Goal: Information Seeking & Learning: Find specific fact

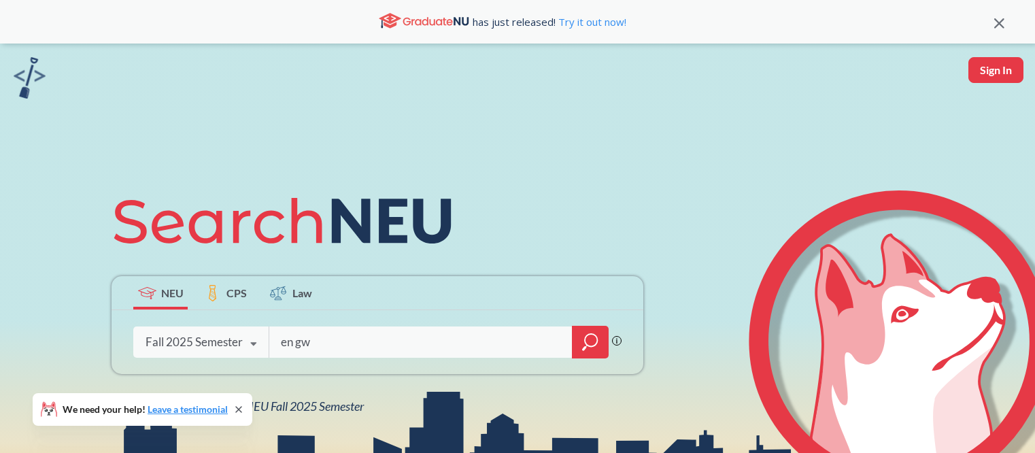
type input "engw"
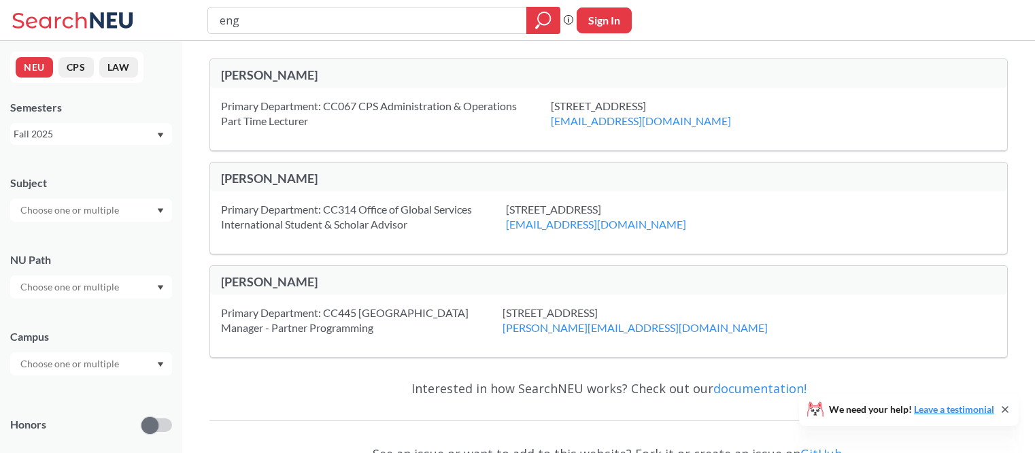
type input "eng w"
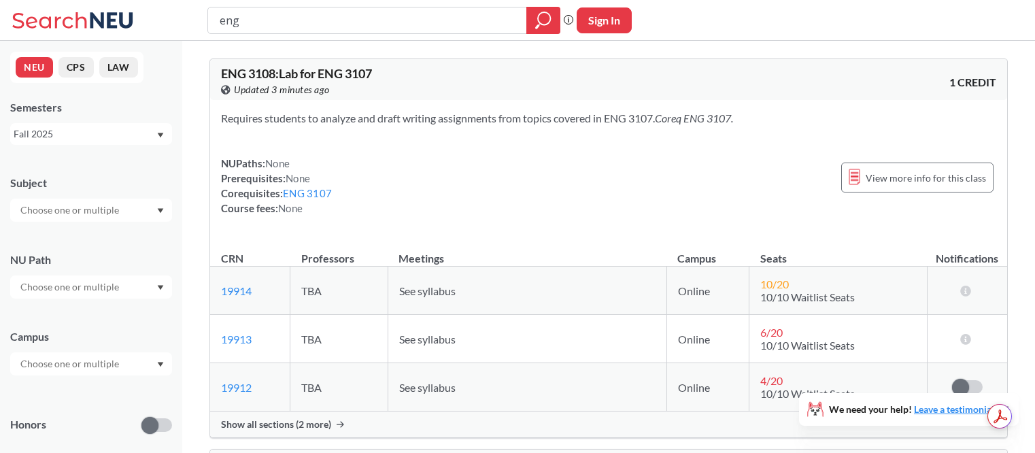
type input "engw"
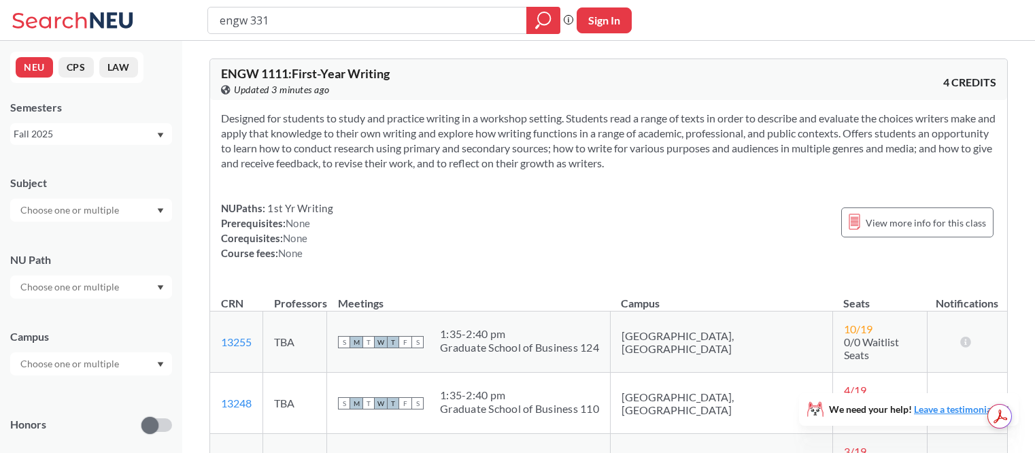
type input "engw 3315"
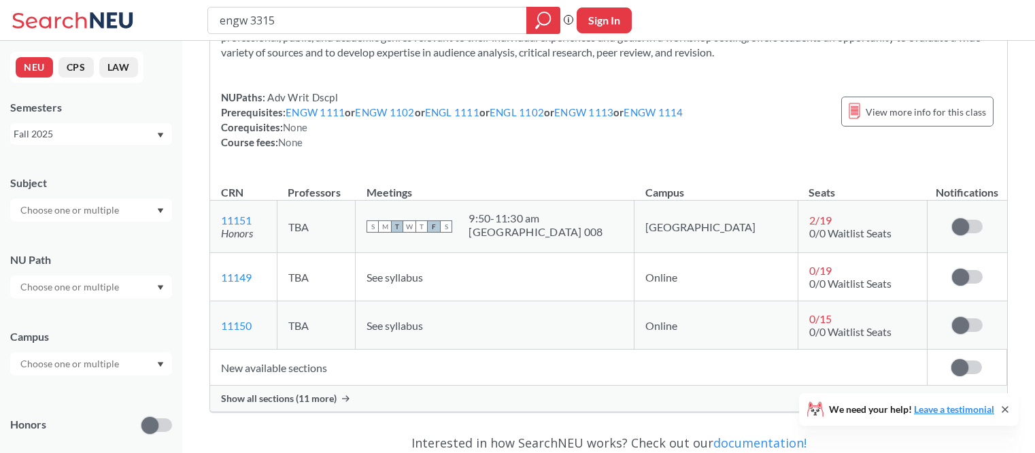
scroll to position [117, 0]
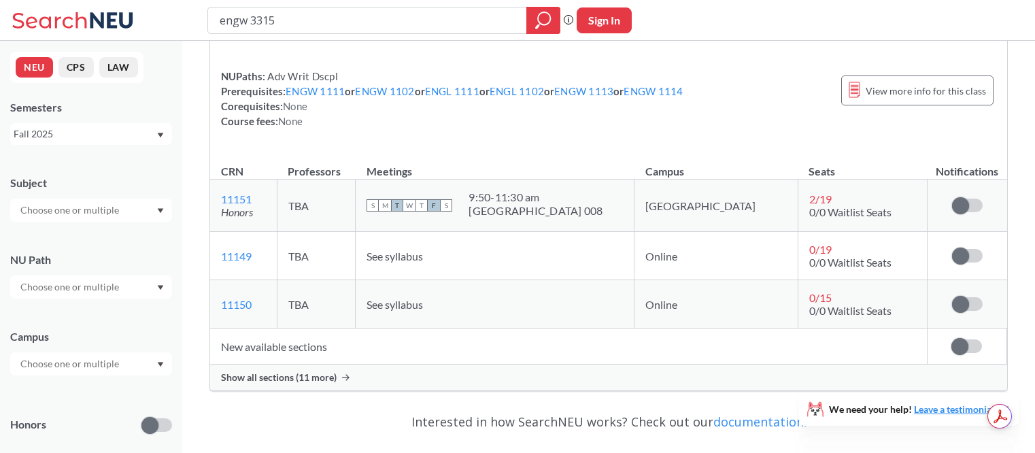
click at [320, 378] on span "Show all sections (11 more)" at bounding box center [279, 377] width 116 height 12
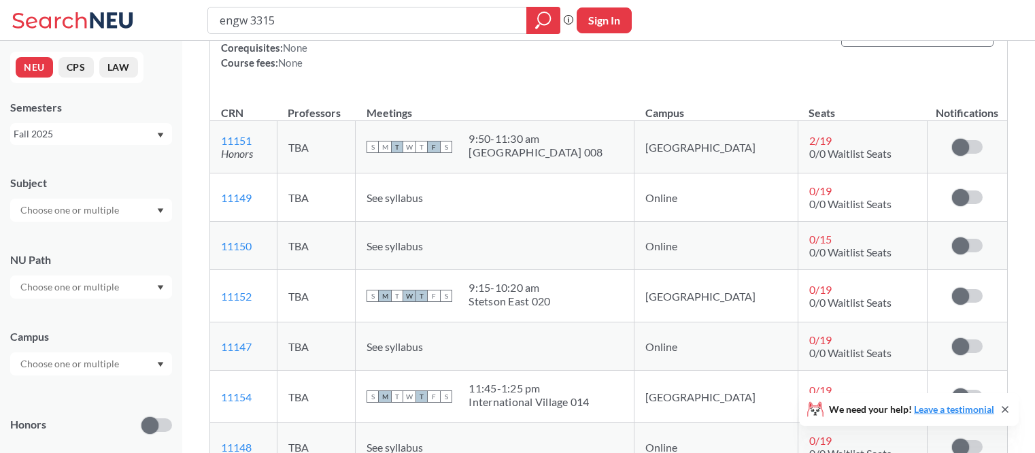
scroll to position [164, 0]
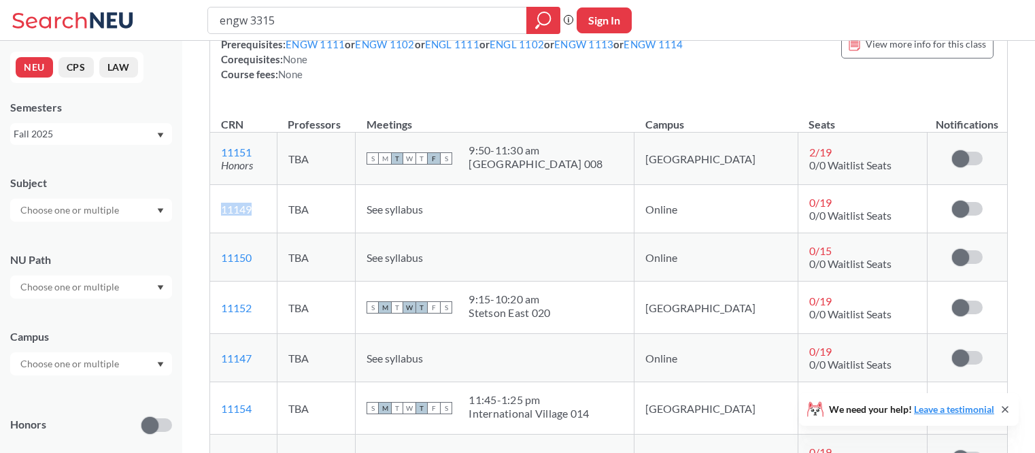
drag, startPoint x: 264, startPoint y: 205, endPoint x: 215, endPoint y: 205, distance: 49.6
click at [215, 205] on td "11149 View this section on Banner." at bounding box center [243, 209] width 67 height 48
copy link "11149"
copy link "11150"
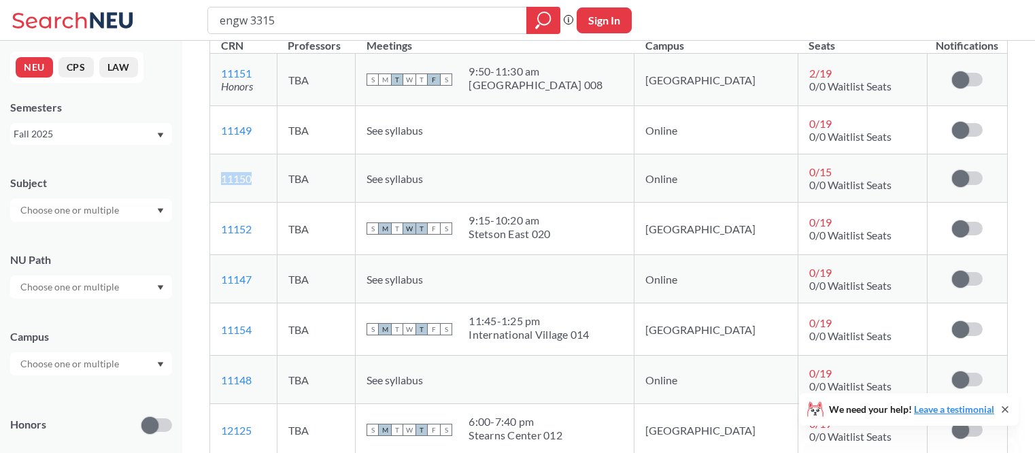
scroll to position [271, 0]
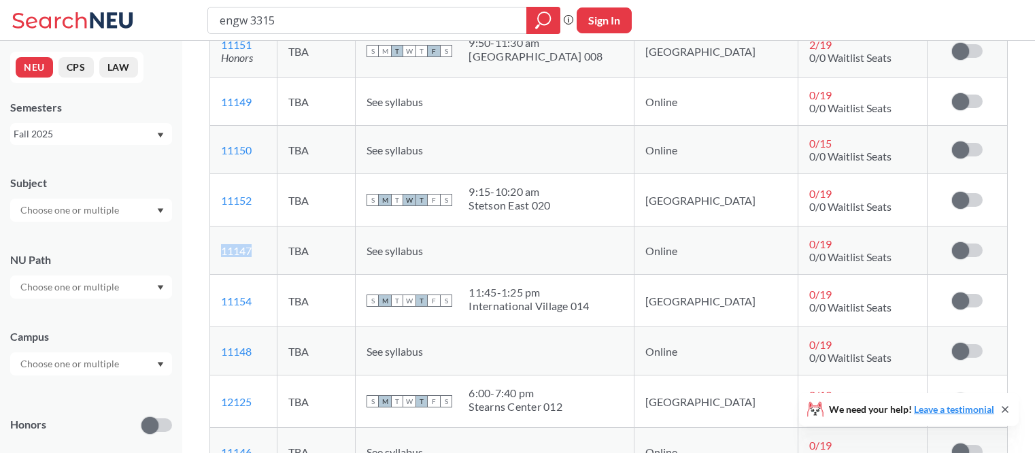
copy link "11147"
click at [489, 220] on td "S M T W T F S 9:15 - 10:[GEOGRAPHIC_DATA] 020" at bounding box center [495, 200] width 279 height 52
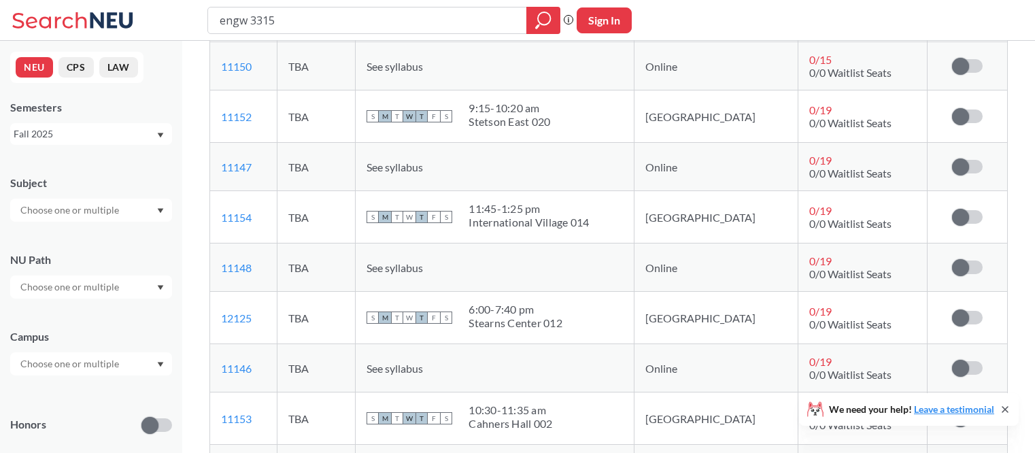
scroll to position [363, 0]
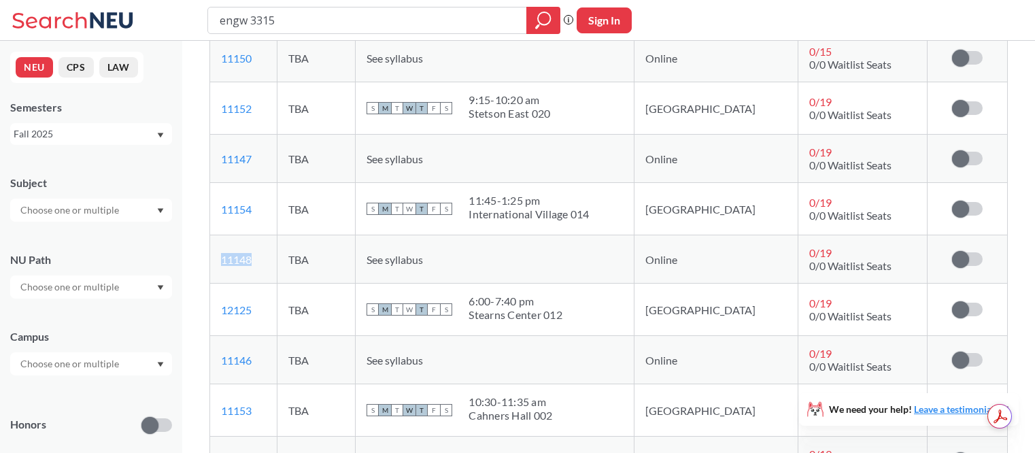
copy link "11148"
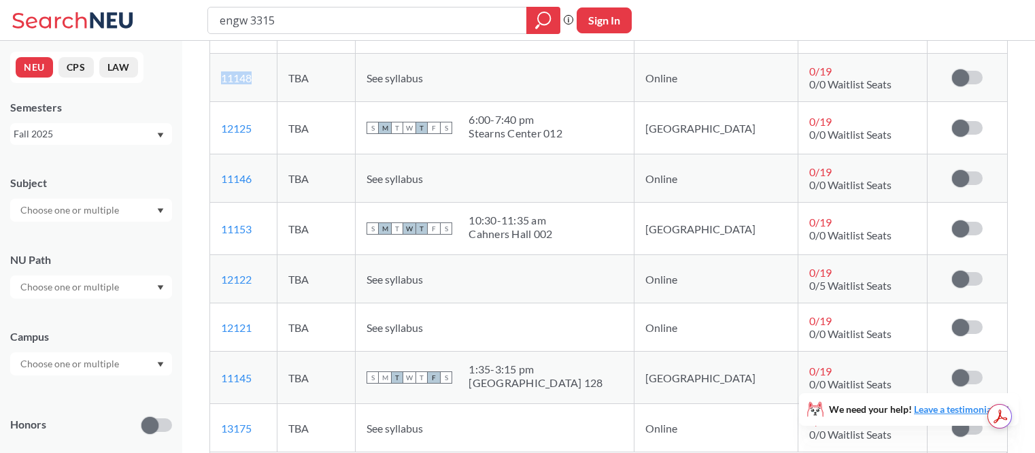
scroll to position [483, 0]
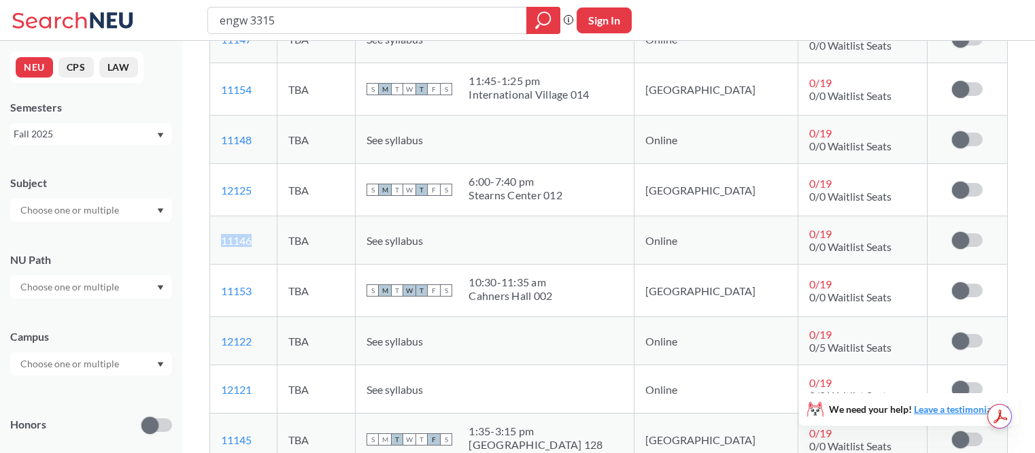
copy link "11146"
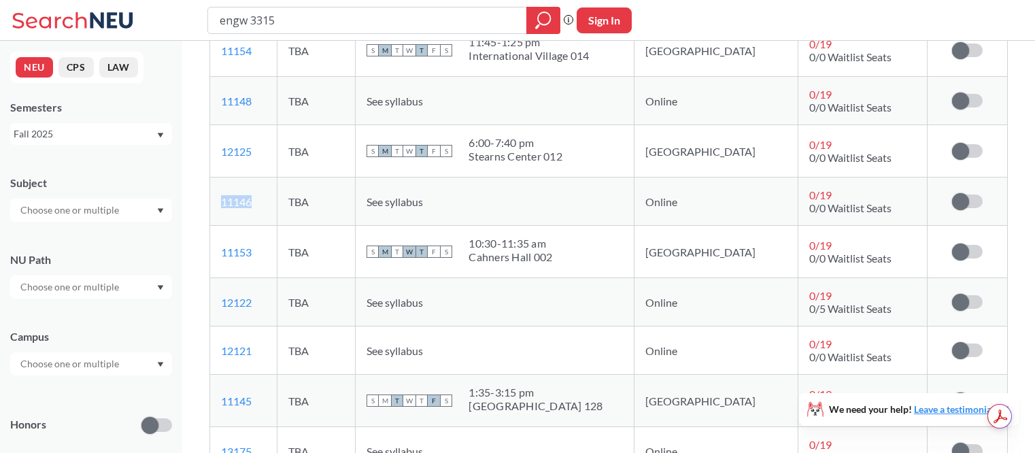
scroll to position [532, 0]
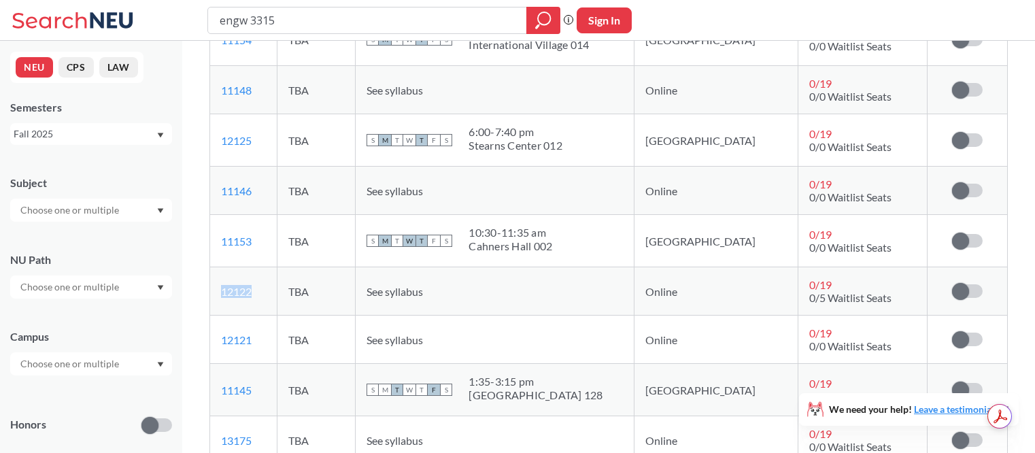
copy link "12122"
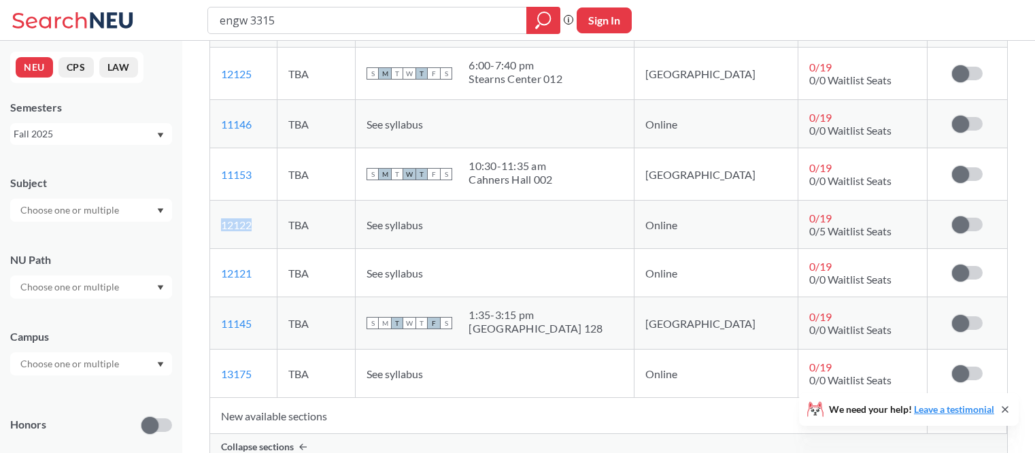
scroll to position [606, 0]
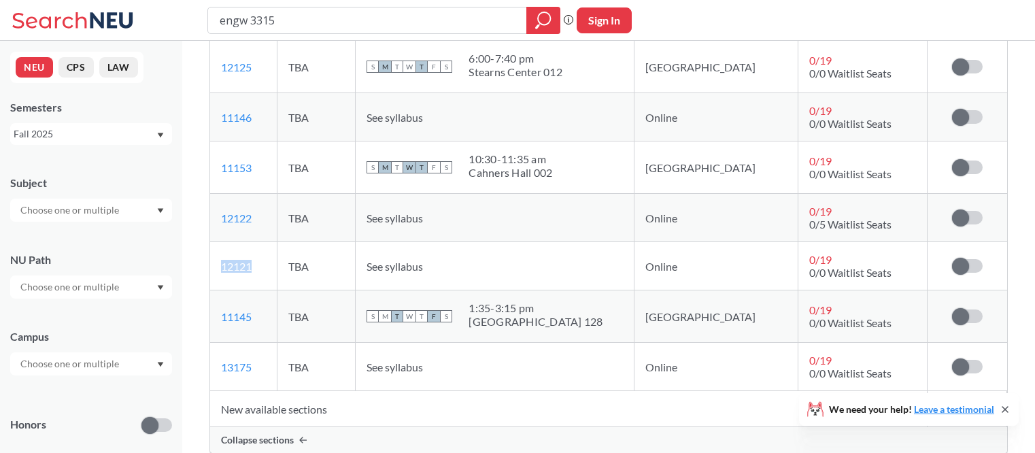
copy link "12121"
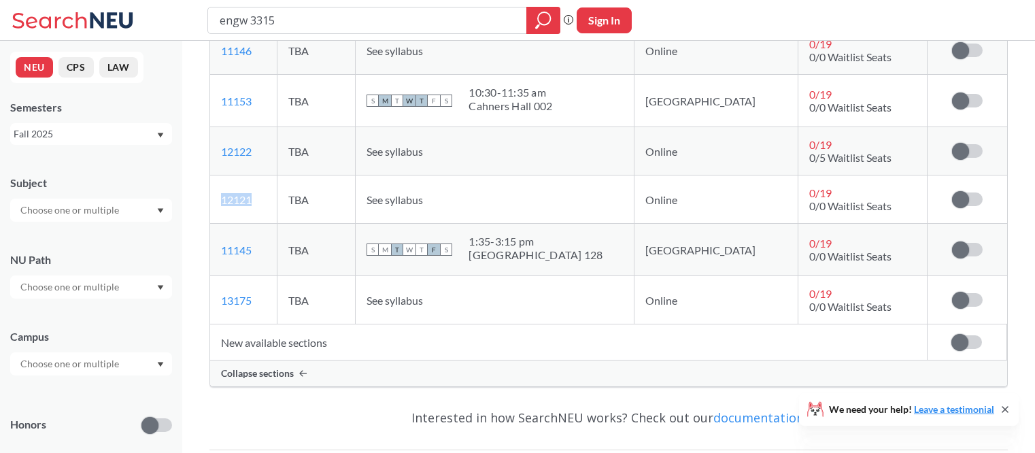
scroll to position [693, 0]
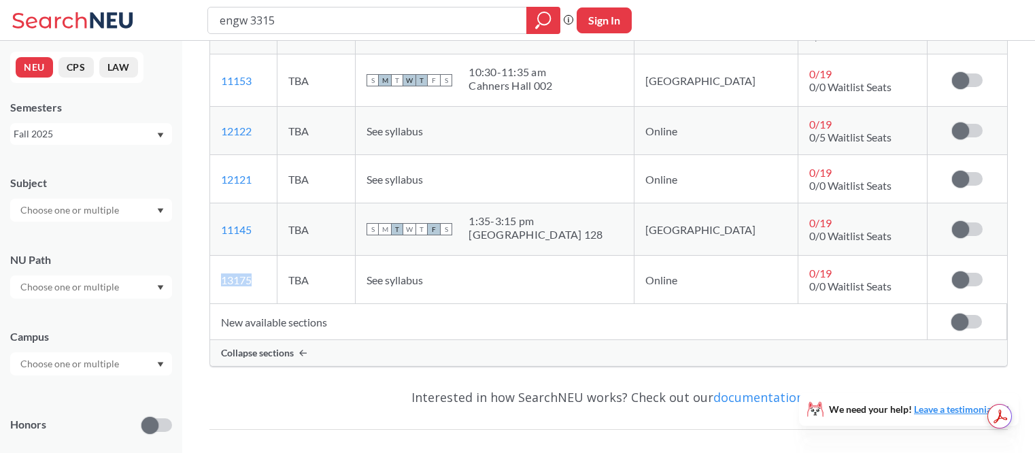
copy link "13175"
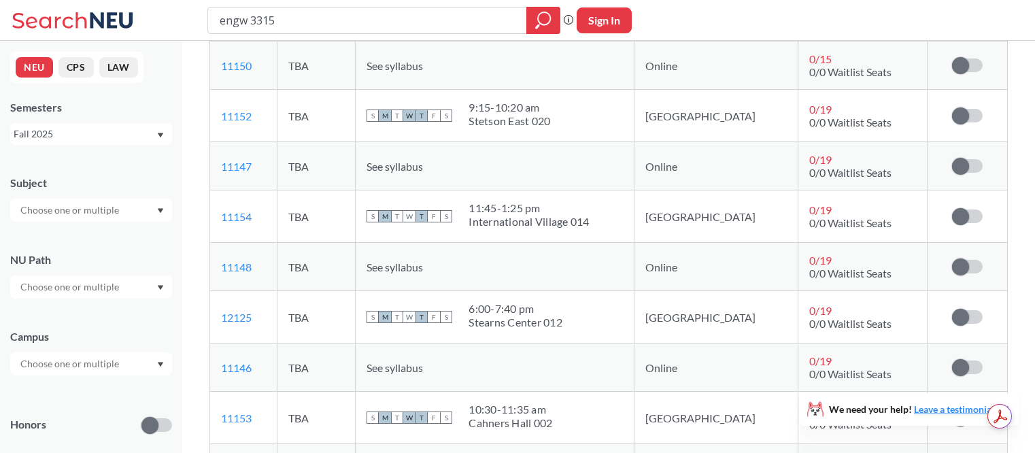
scroll to position [0, 0]
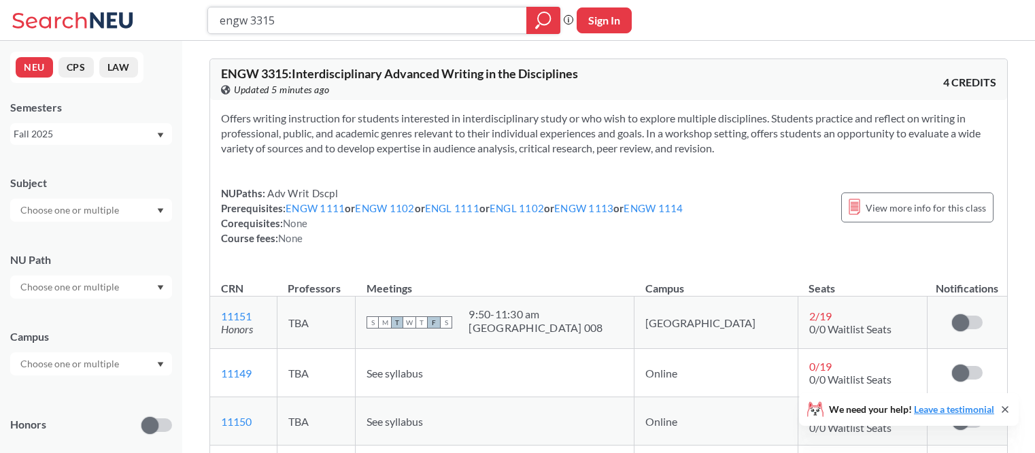
click at [283, 20] on input "engw 3315" at bounding box center [367, 20] width 298 height 23
type input "engw 3304"
click at [553, 14] on div at bounding box center [543, 20] width 34 height 27
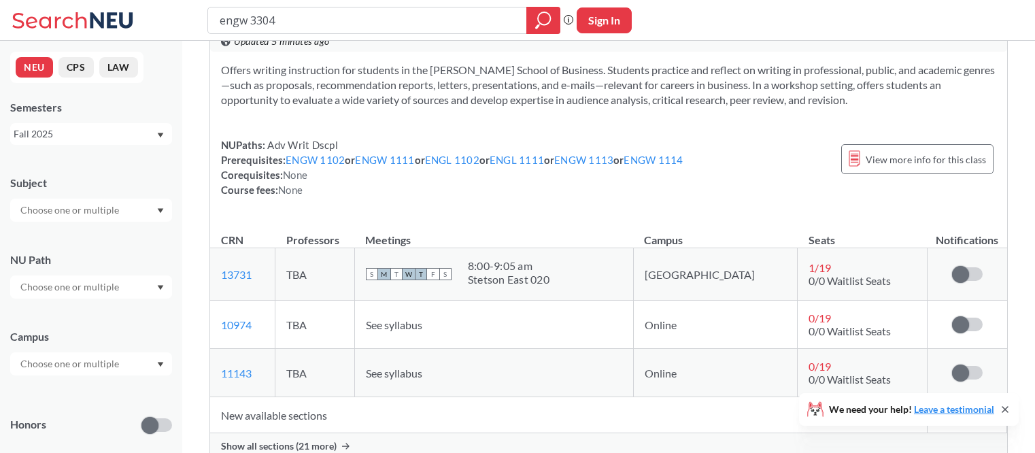
scroll to position [121, 0]
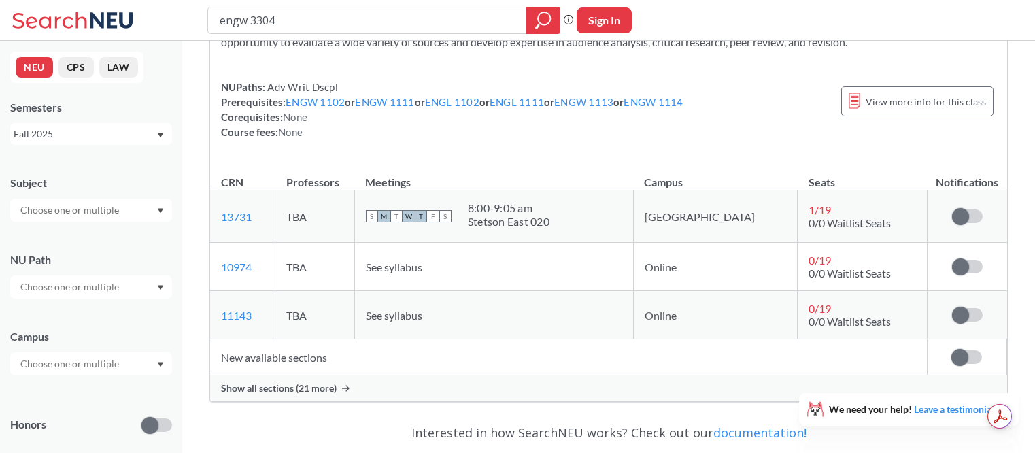
click at [294, 394] on span "Show all sections (21 more)" at bounding box center [279, 388] width 116 height 12
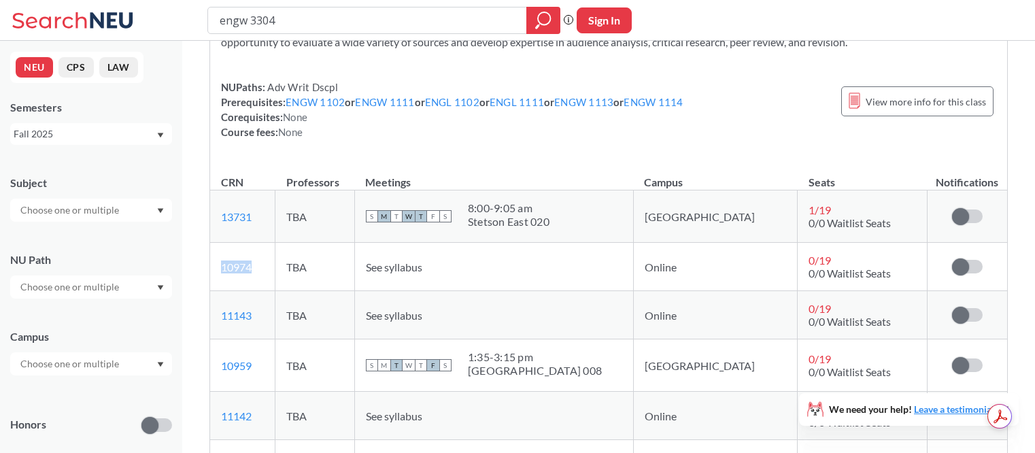
copy link "10974"
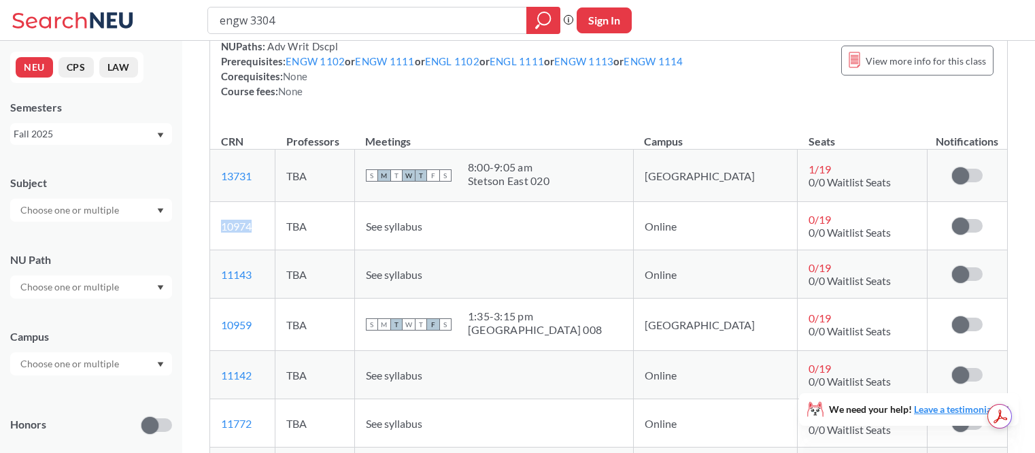
scroll to position [165, 0]
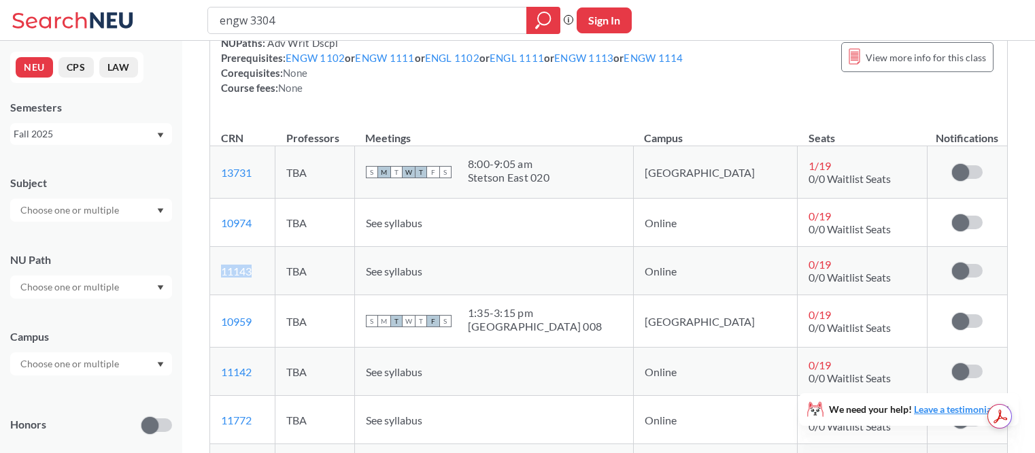
copy link "11143"
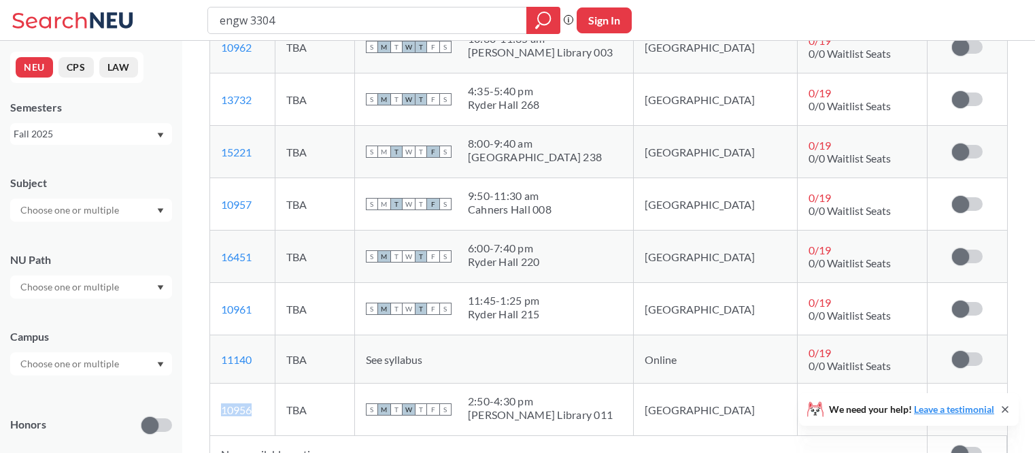
scroll to position [1124, 0]
